Goal: Transaction & Acquisition: Subscribe to service/newsletter

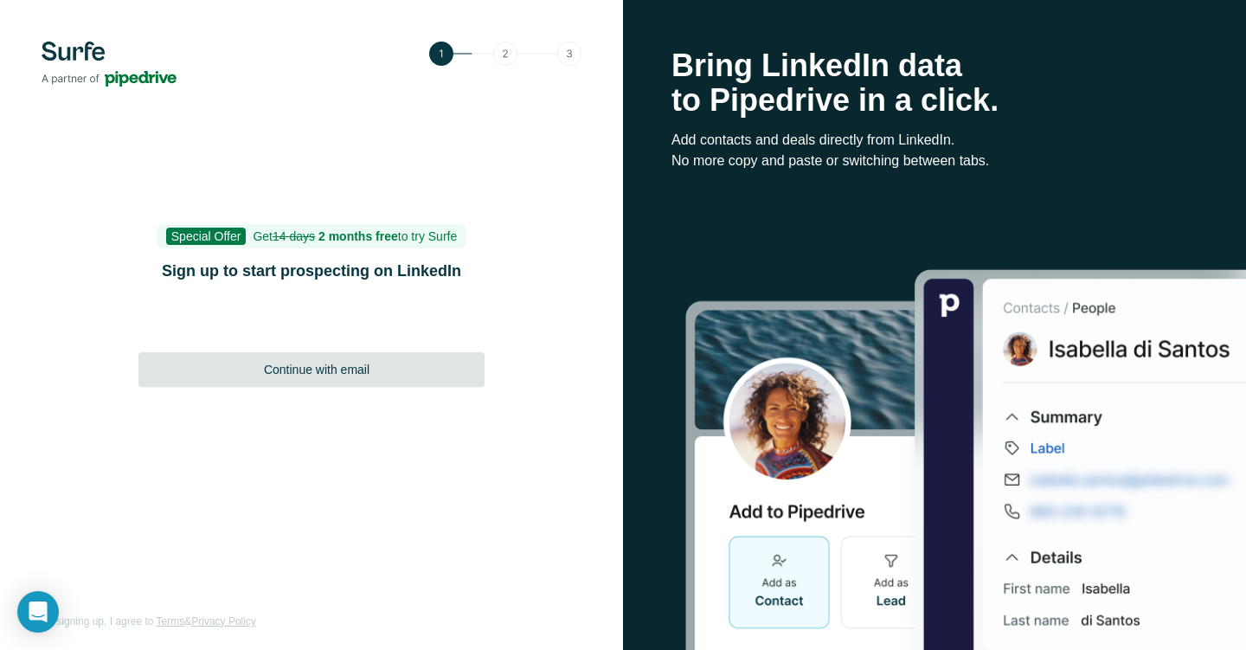
click at [440, 362] on div "Continue with email" at bounding box center [311, 369] width 346 height 35
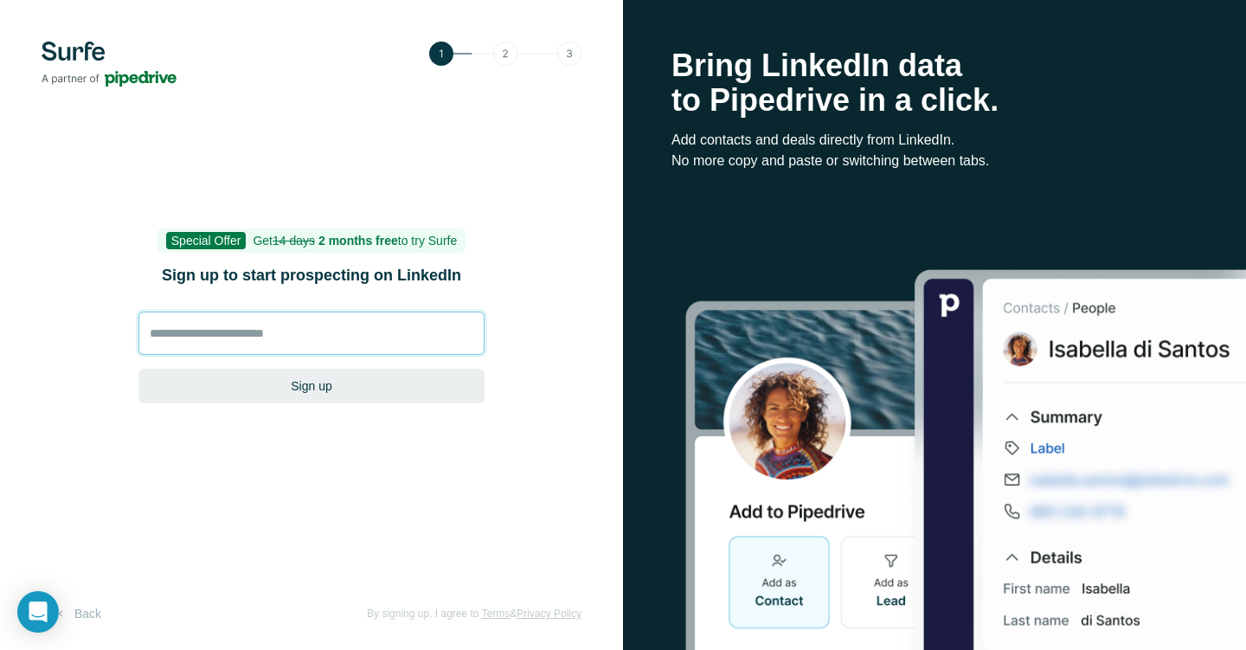
click at [440, 325] on input at bounding box center [311, 332] width 346 height 43
type input "**********"
click at [138, 369] on button "Sign up" at bounding box center [311, 386] width 346 height 35
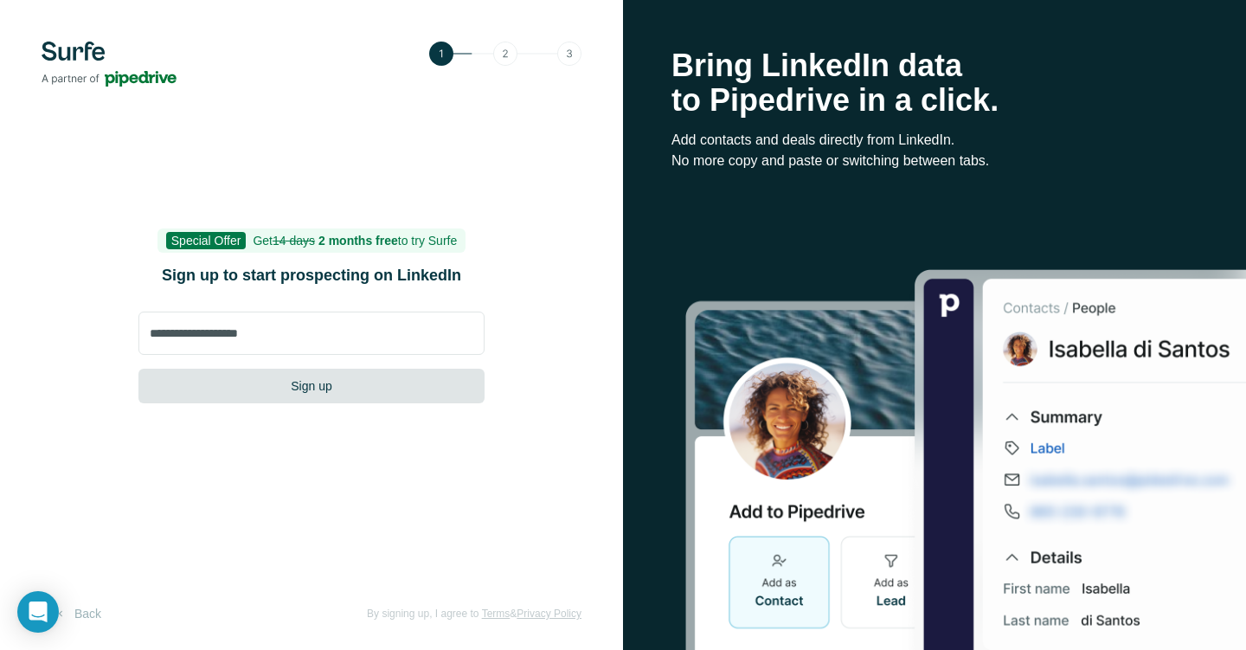
click at [399, 381] on button "Sign up" at bounding box center [311, 386] width 346 height 35
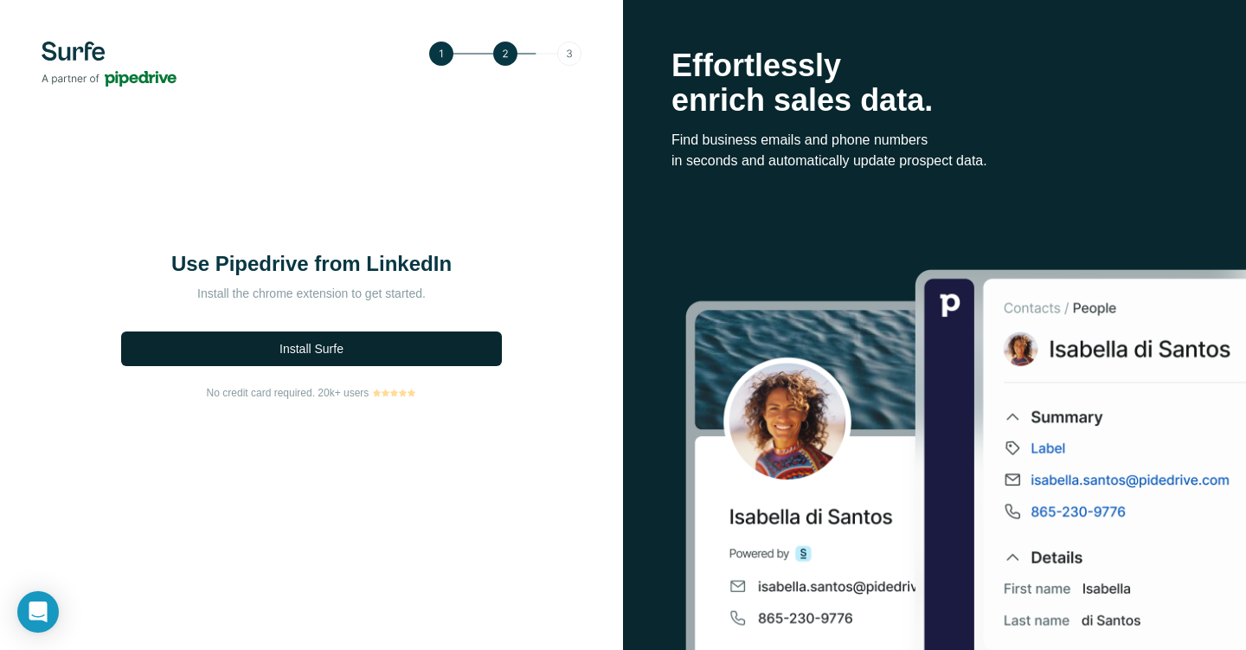
click at [443, 356] on button "Install Surfe" at bounding box center [311, 348] width 381 height 35
